Goal: Information Seeking & Learning: Learn about a topic

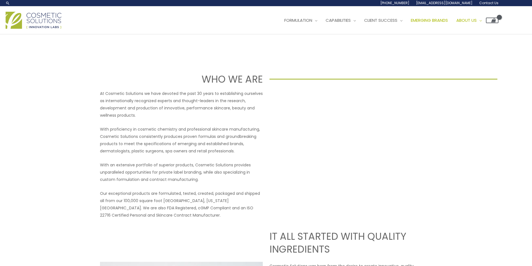
click at [448, 20] on span "Emerging Brands" at bounding box center [429, 20] width 37 height 6
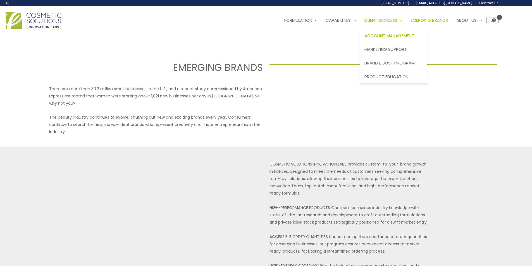
select select
click at [49, 17] on img at bounding box center [34, 20] width 56 height 17
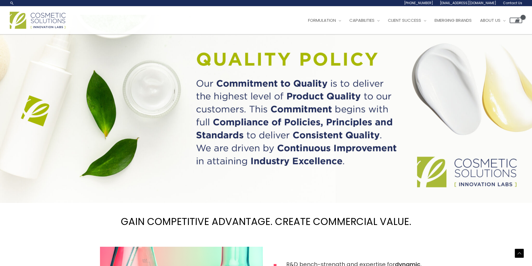
scroll to position [419, 0]
